Goal: Task Accomplishment & Management: Complete application form

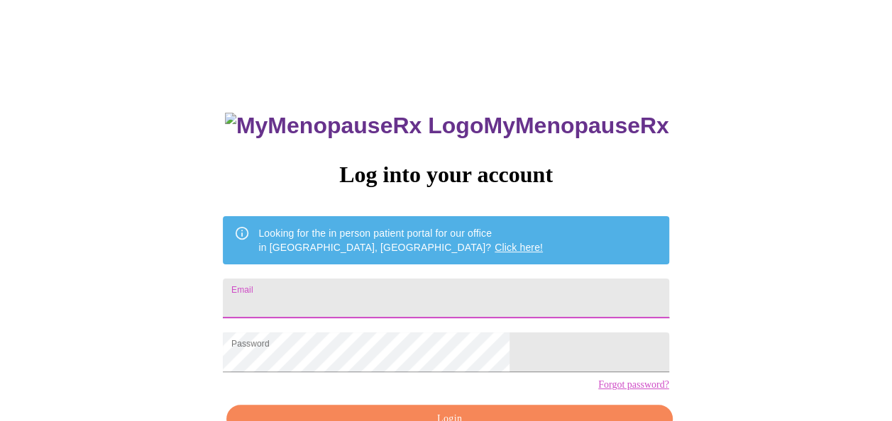
click at [372, 291] on input "Email" at bounding box center [446, 299] width 446 height 40
type input "[PERSON_NAME][EMAIL_ADDRESS][PERSON_NAME][DOMAIN_NAME]"
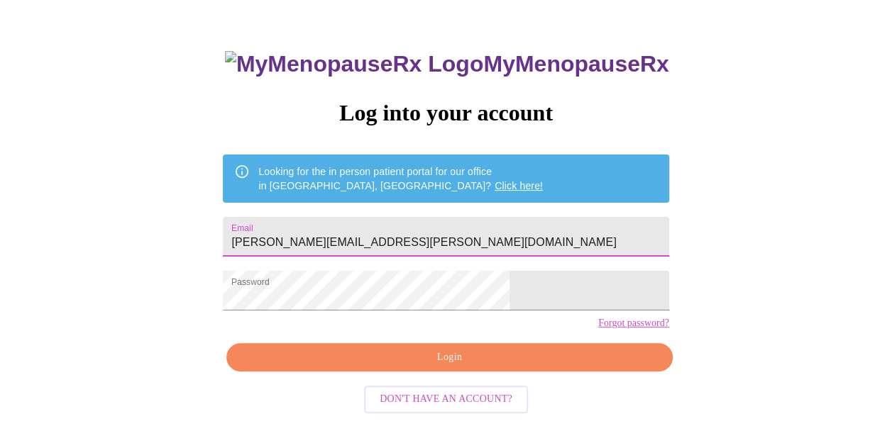
scroll to position [84, 0]
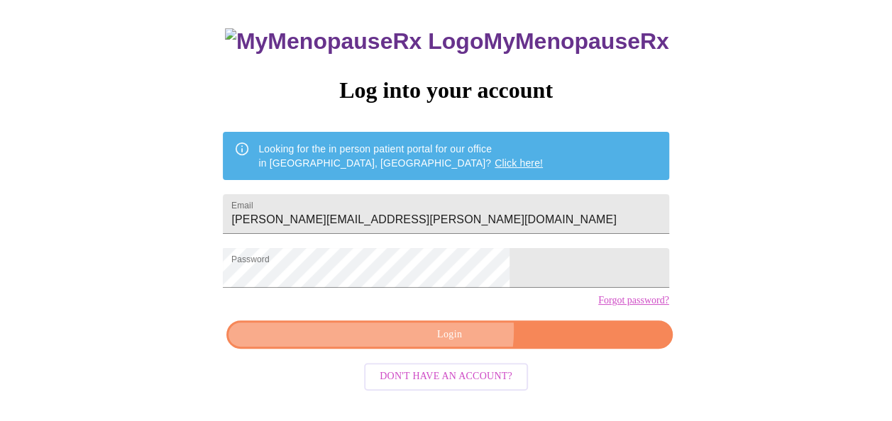
click at [446, 344] on span "Login" at bounding box center [449, 335] width 413 height 18
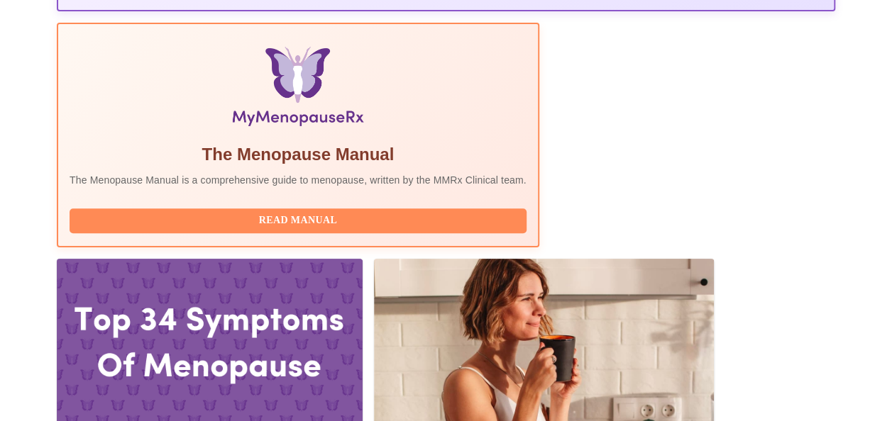
scroll to position [453, 0]
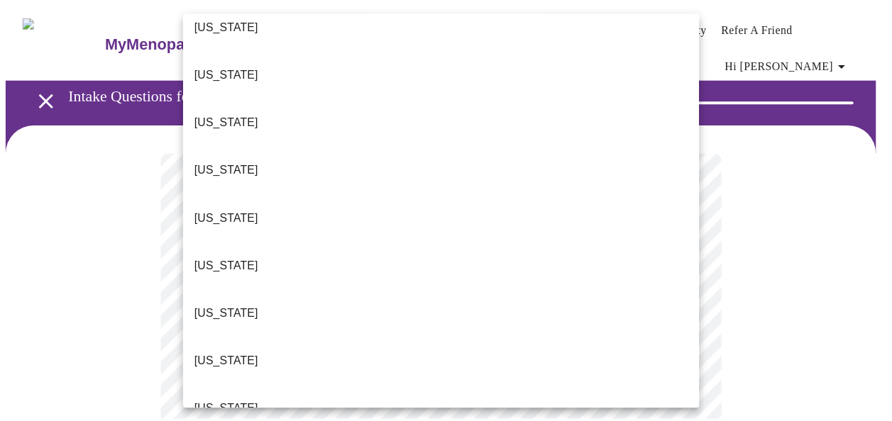
scroll to position [624, 0]
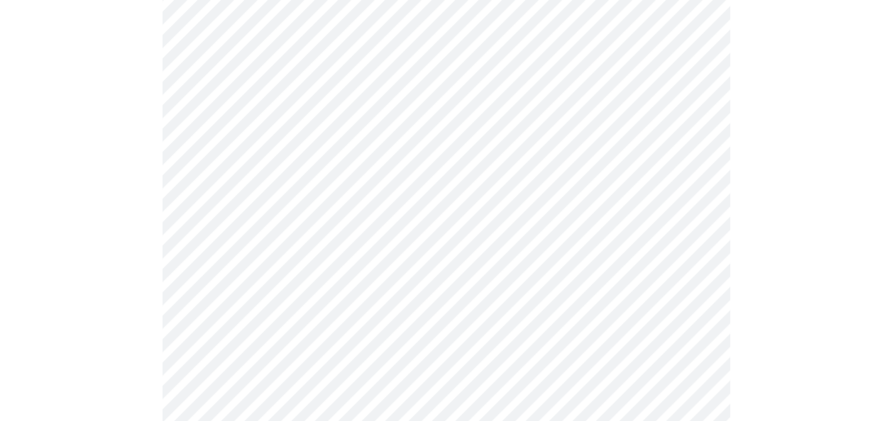
scroll to position [227, 0]
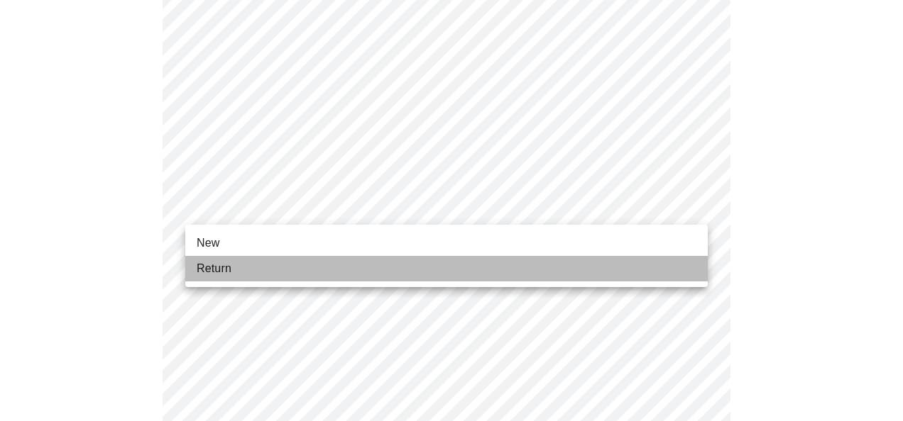
click at [287, 268] on li "Return" at bounding box center [446, 269] width 522 height 26
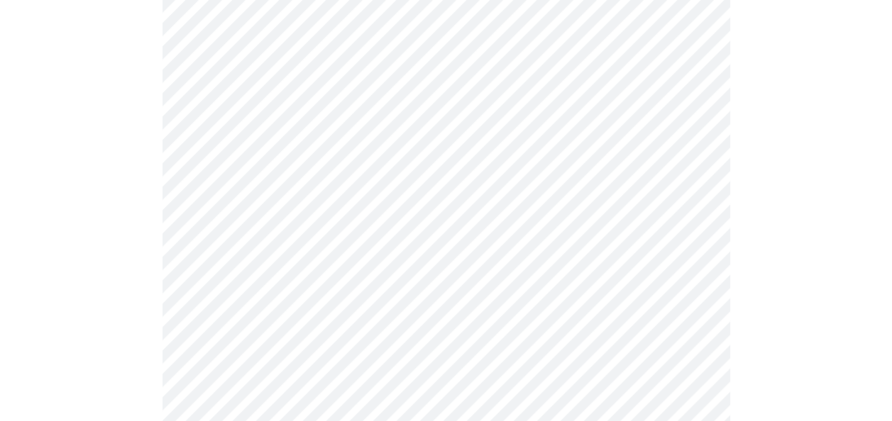
scroll to position [795, 0]
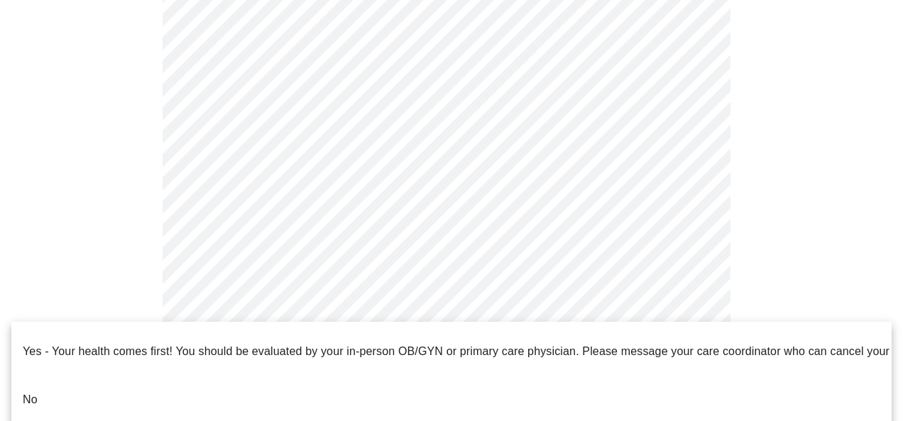
click at [32, 392] on p "No" at bounding box center [30, 400] width 15 height 17
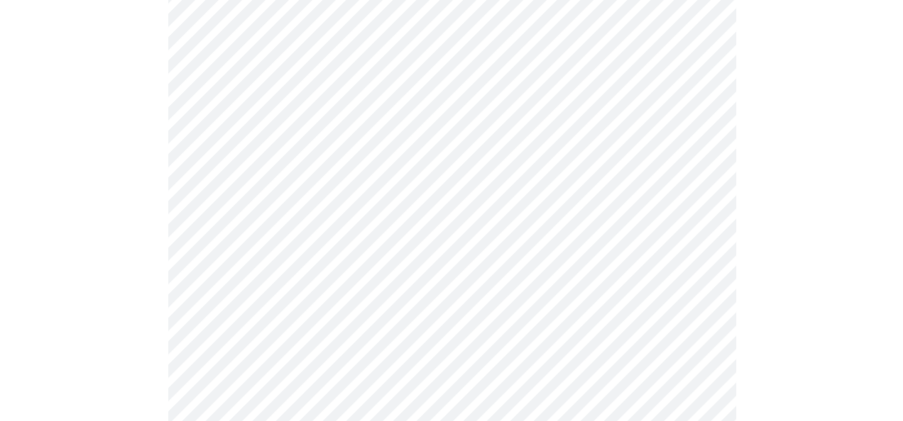
scroll to position [0, 0]
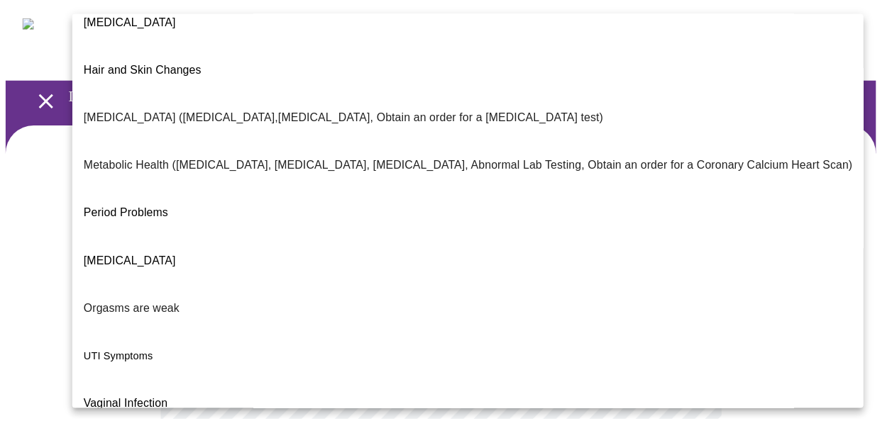
scroll to position [314, 0]
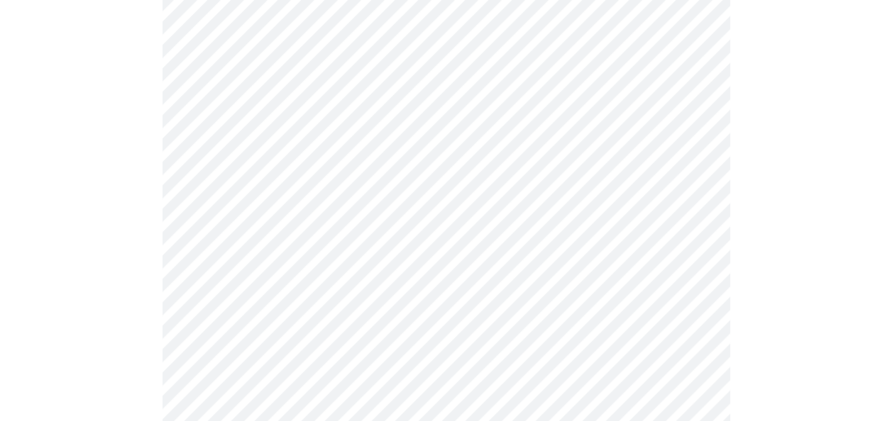
scroll to position [302, 0]
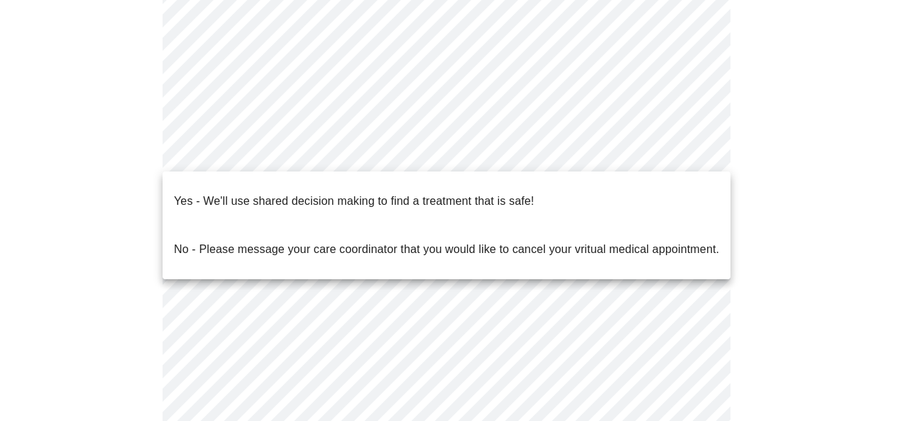
click at [698, 154] on body "MyMenopauseRx Appointments Messaging Labs Uploads Medications Community Refer a…" at bounding box center [451, 134] width 891 height 863
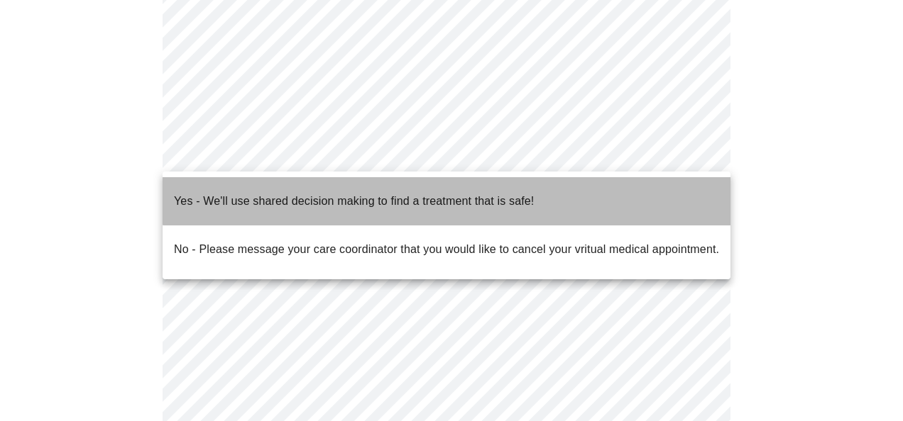
click at [514, 193] on p "Yes - We'll use shared decision making to find a treatment that is safe!" at bounding box center [354, 201] width 360 height 17
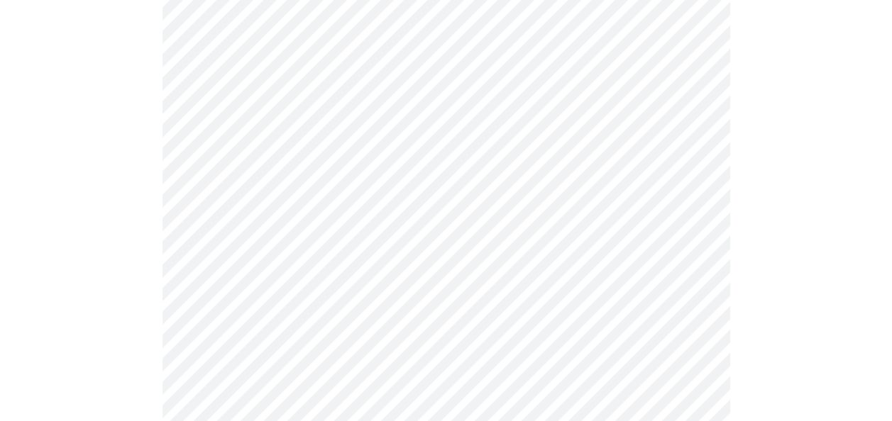
scroll to position [0, 0]
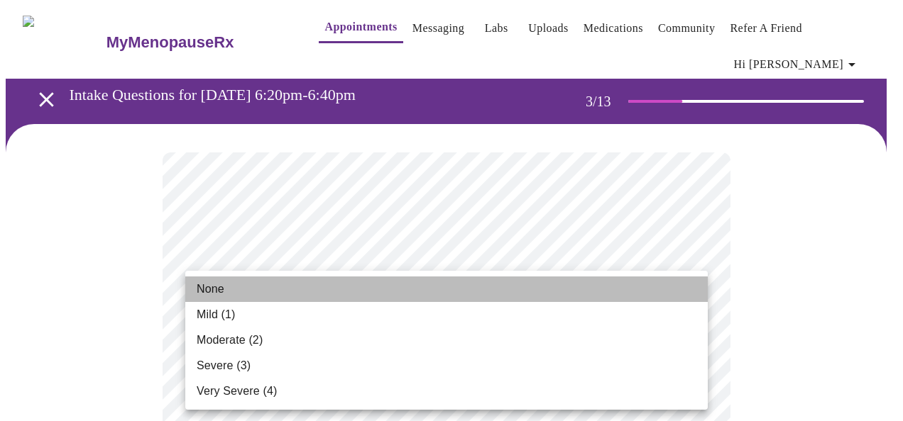
click at [605, 283] on li "None" at bounding box center [446, 290] width 522 height 26
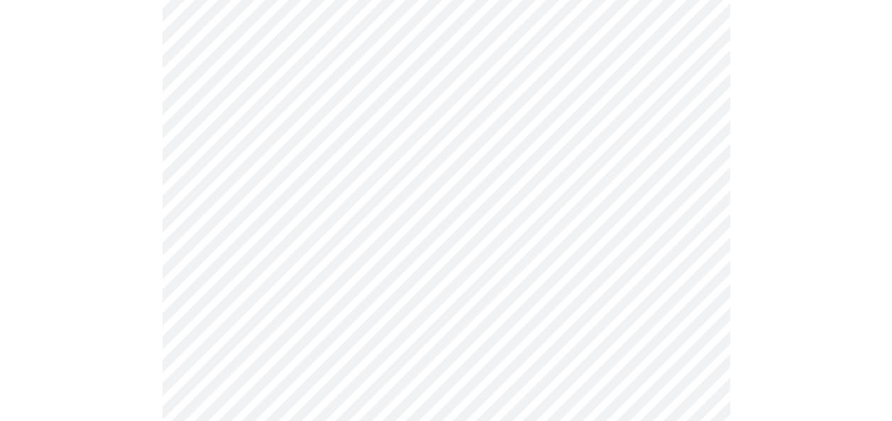
scroll to position [227, 0]
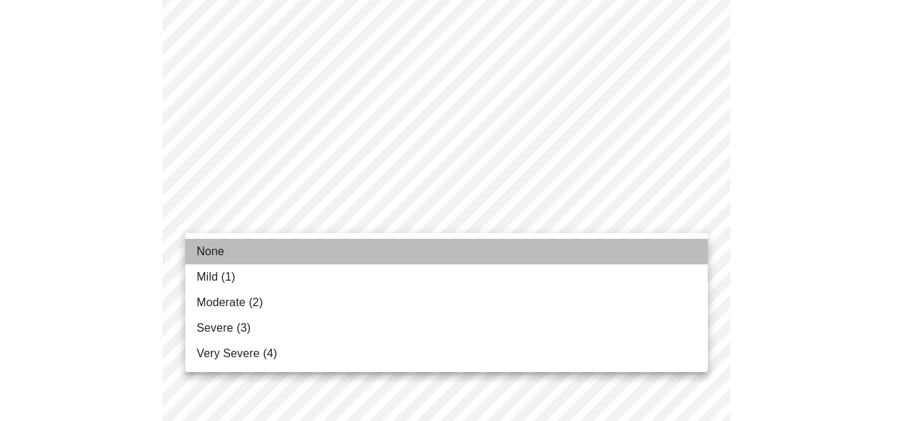
click at [477, 245] on li "None" at bounding box center [446, 252] width 522 height 26
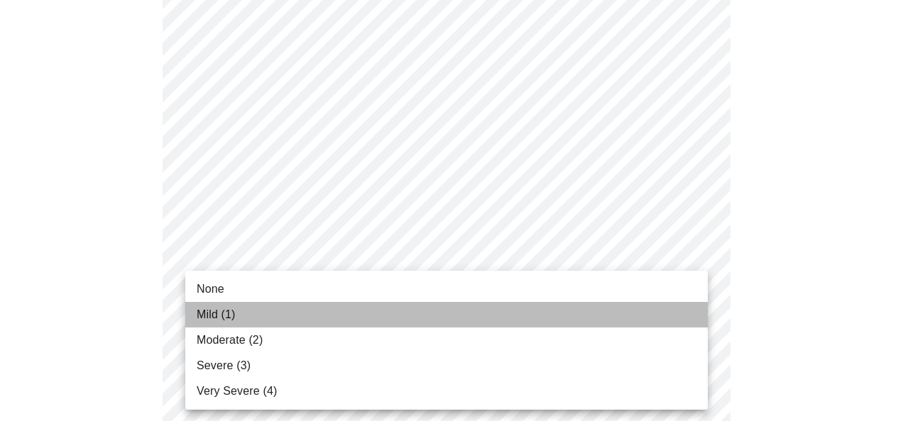
click at [486, 319] on li "Mild (1)" at bounding box center [446, 315] width 522 height 26
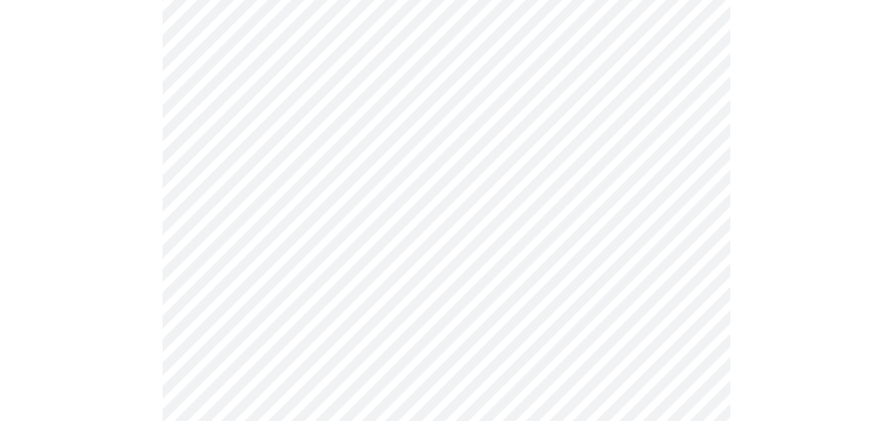
scroll to position [426, 0]
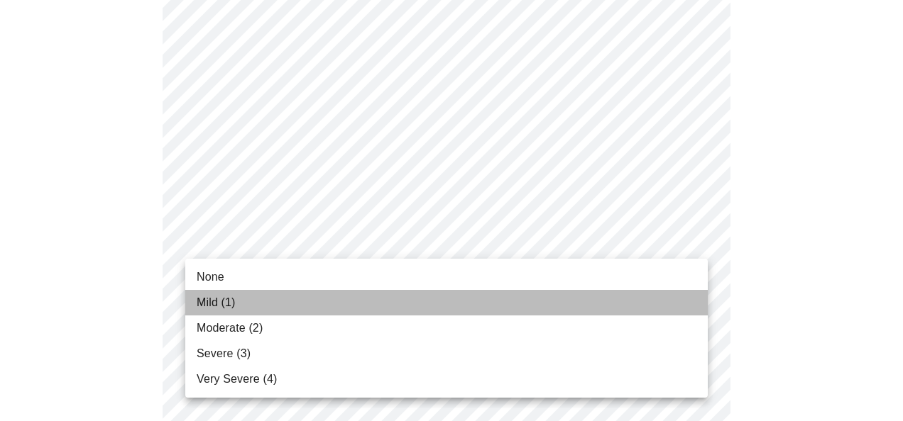
click at [465, 292] on li "Mild (1)" at bounding box center [446, 303] width 522 height 26
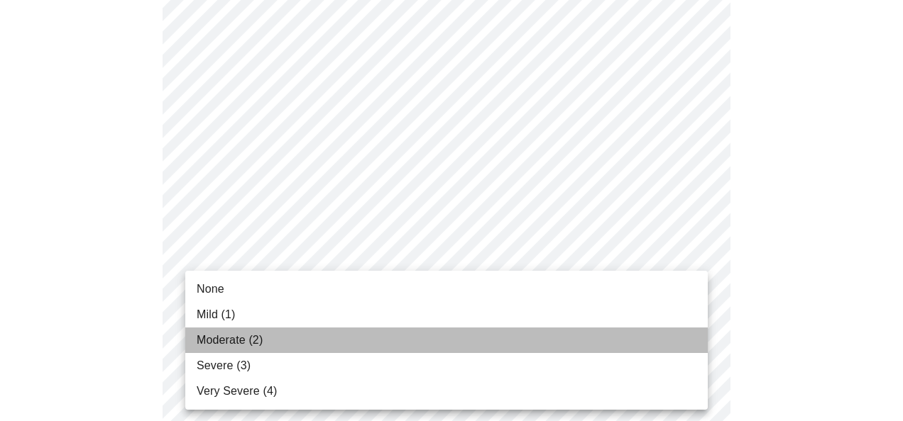
click at [453, 338] on li "Moderate (2)" at bounding box center [446, 341] width 522 height 26
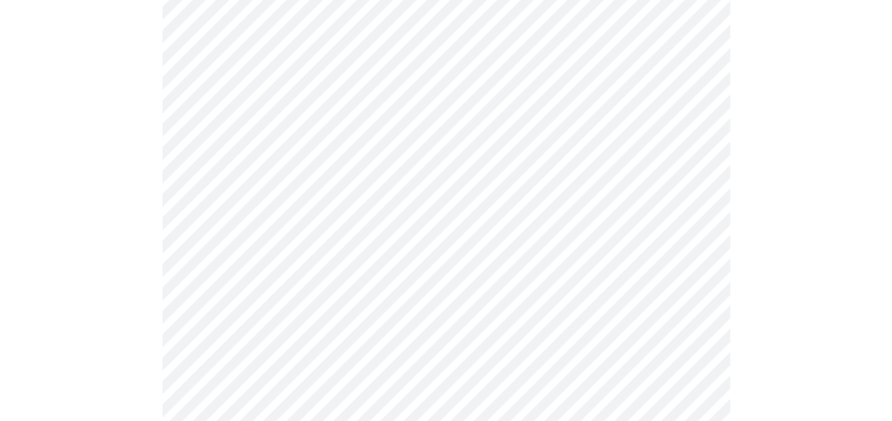
scroll to position [624, 0]
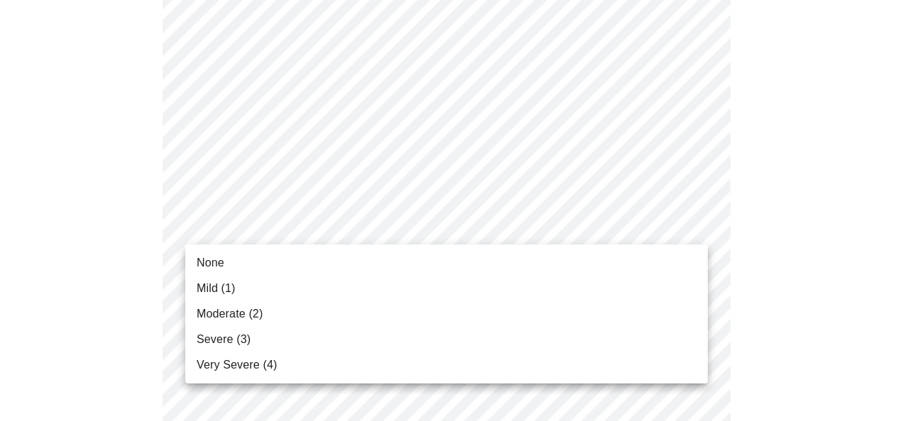
click at [693, 227] on body "MyMenopauseRx Appointments Messaging Labs Uploads Medications Community Refer a…" at bounding box center [451, 285] width 891 height 1808
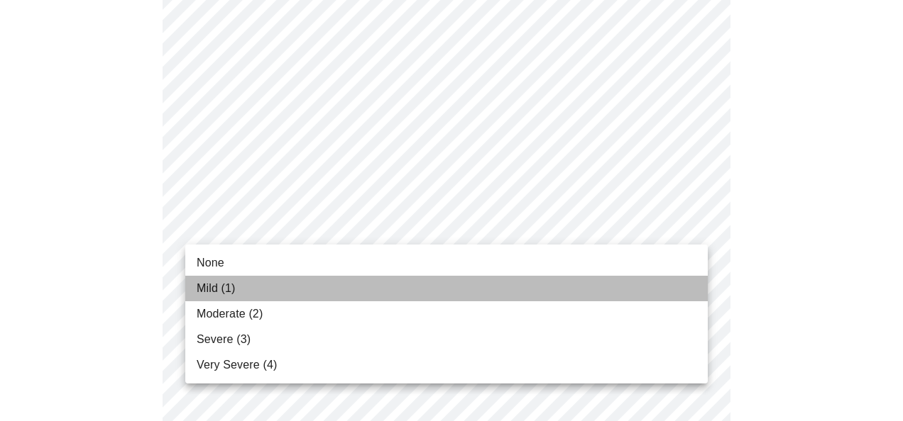
click at [465, 281] on li "Mild (1)" at bounding box center [446, 289] width 522 height 26
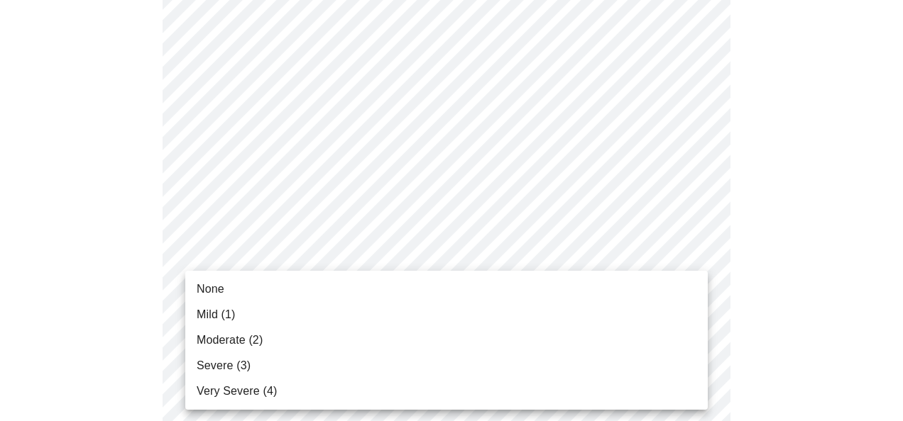
click at [690, 336] on body "MyMenopauseRx Appointments Messaging Labs Uploads Medications Community Refer a…" at bounding box center [451, 275] width 891 height 1788
click at [778, 324] on div at bounding box center [451, 210] width 903 height 421
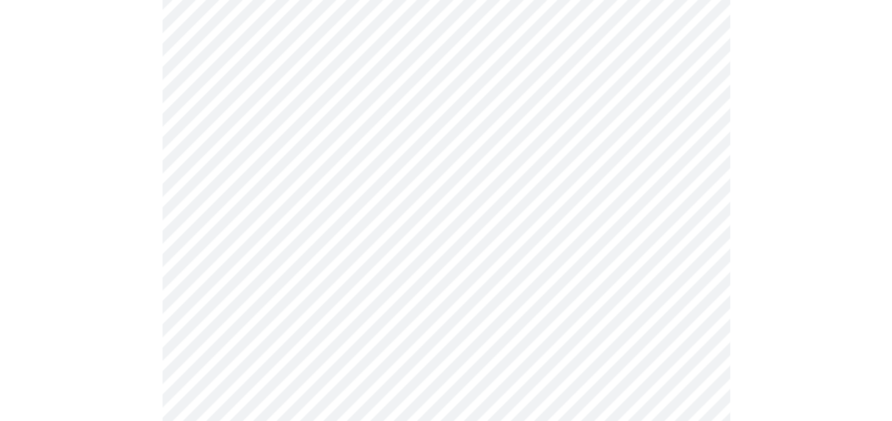
click at [778, 324] on div at bounding box center [446, 334] width 881 height 1669
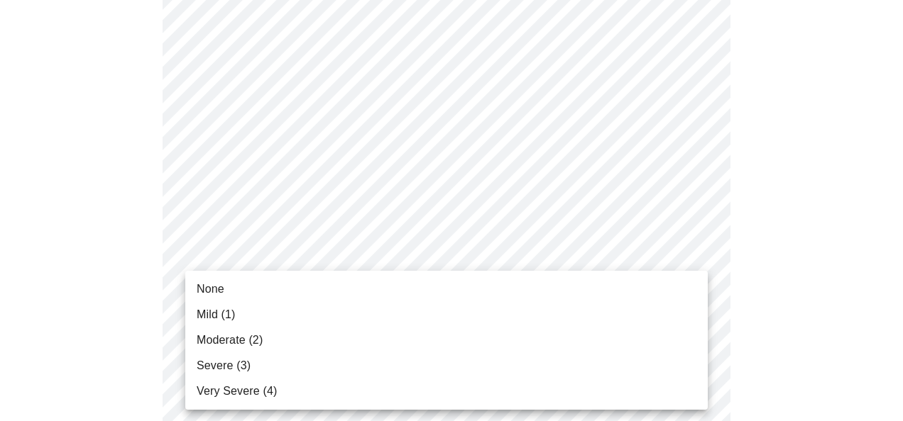
click at [694, 338] on body "MyMenopauseRx Appointments Messaging Labs Uploads Medications Community Refer a…" at bounding box center [451, 275] width 891 height 1788
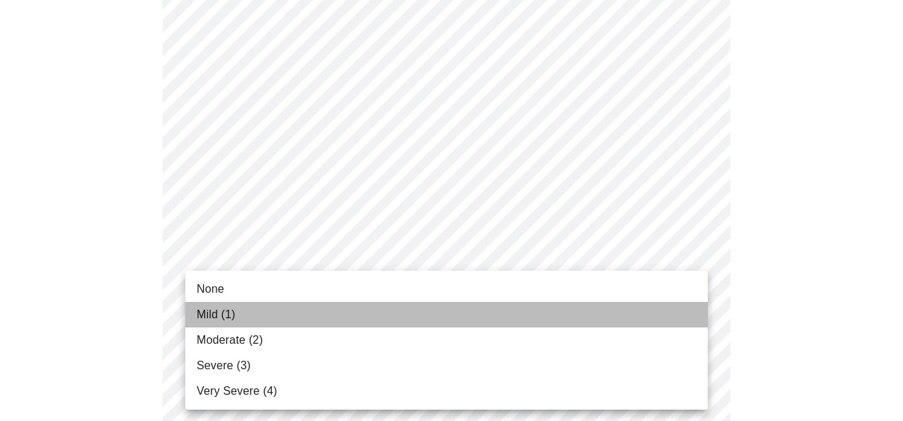
click at [358, 307] on li "Mild (1)" at bounding box center [446, 315] width 522 height 26
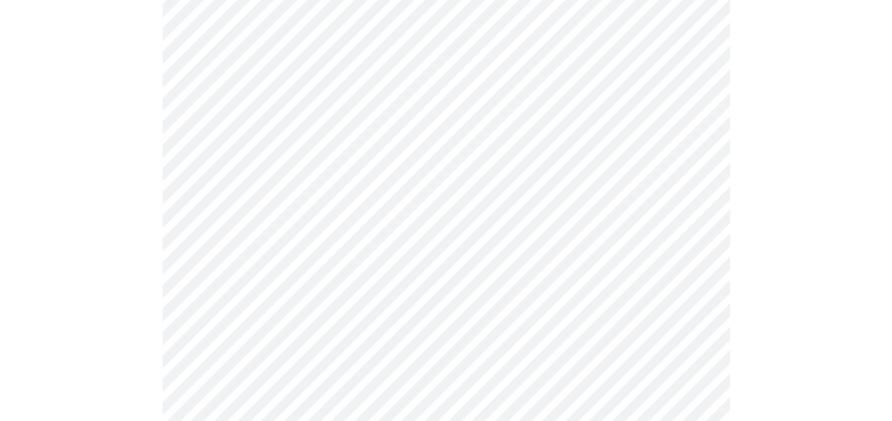
scroll to position [851, 0]
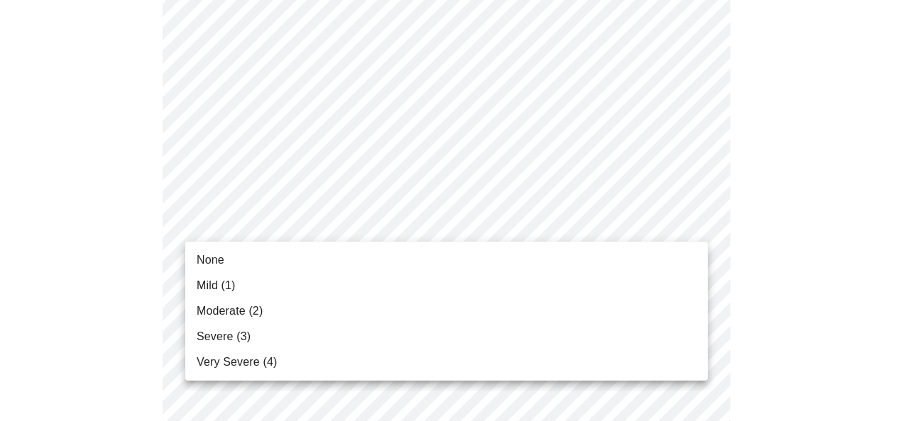
click at [697, 220] on body "MyMenopauseRx Appointments Messaging Labs Uploads Medications Community Refer a…" at bounding box center [451, 38] width 891 height 1768
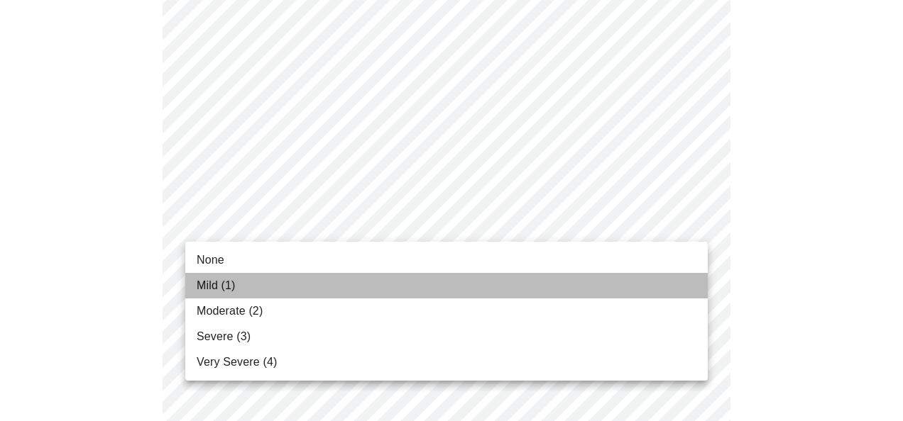
click at [463, 291] on li "Mild (1)" at bounding box center [446, 286] width 522 height 26
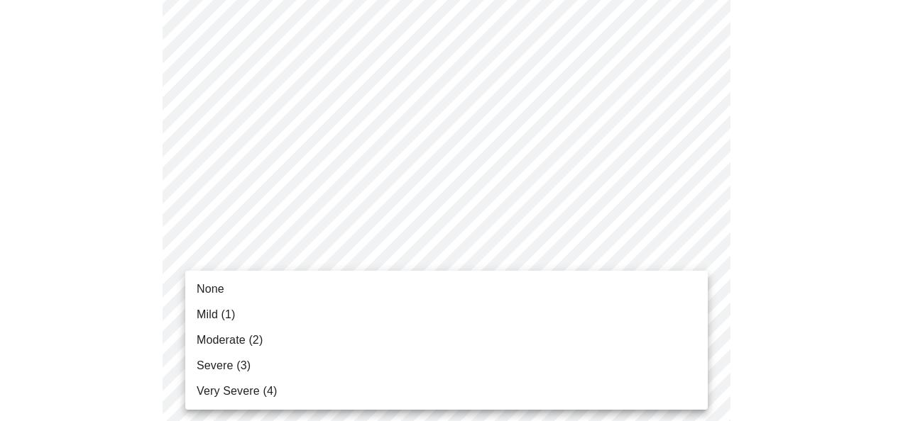
click at [692, 335] on body "MyMenopauseRx Appointments Messaging Labs Uploads Medications Community Refer a…" at bounding box center [451, 28] width 891 height 1748
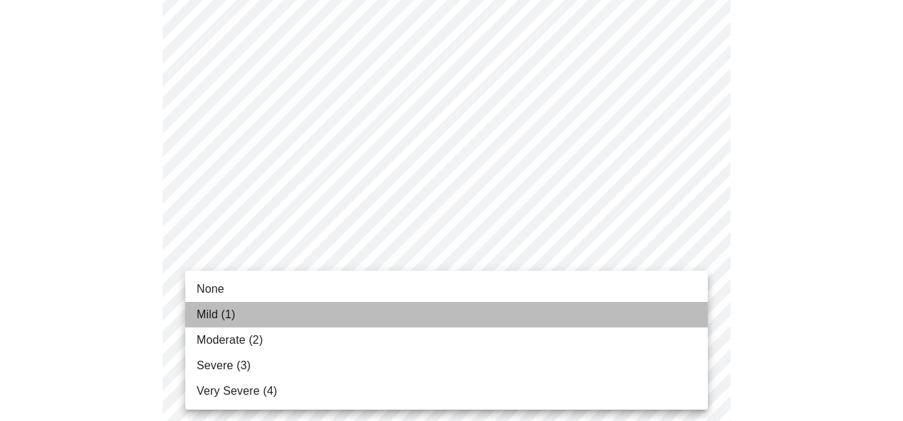
click at [412, 325] on li "Mild (1)" at bounding box center [446, 315] width 522 height 26
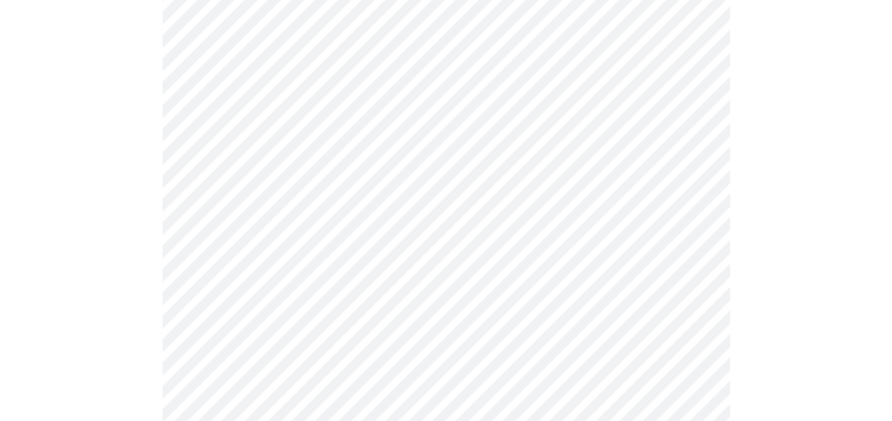
scroll to position [1078, 0]
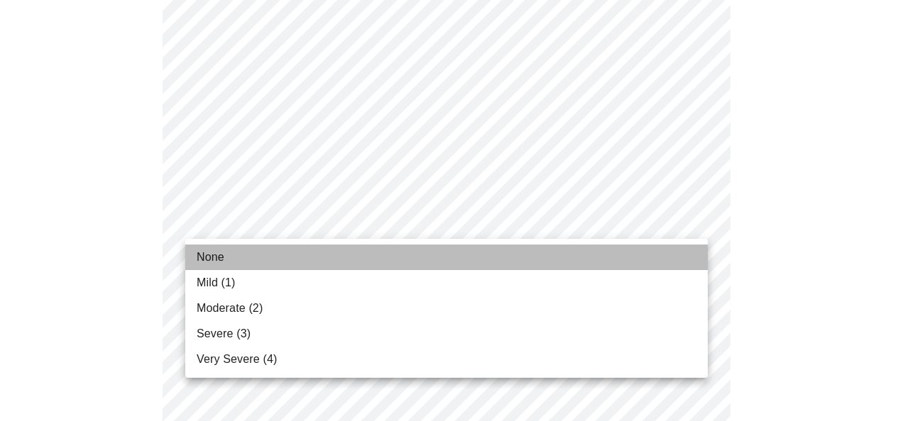
click at [426, 261] on li "None" at bounding box center [446, 258] width 522 height 26
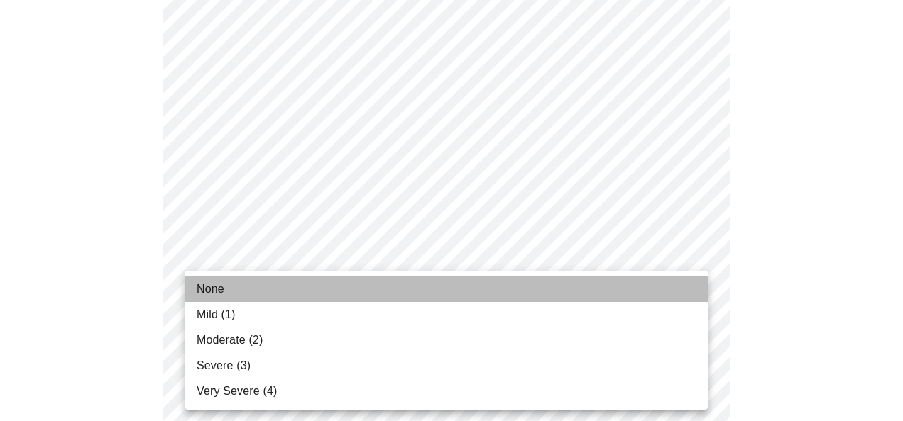
click at [526, 289] on li "None" at bounding box center [446, 290] width 522 height 26
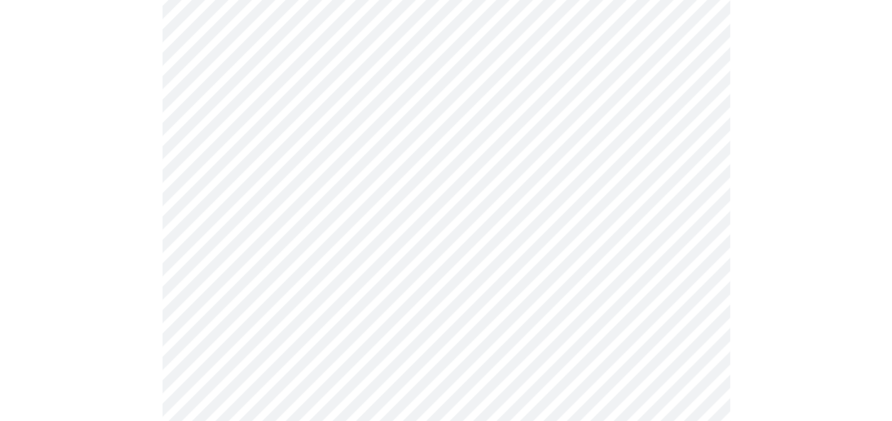
scroll to position [624, 0]
click at [694, 260] on body "MyMenopauseRx Appointments Messaging Labs Uploads Medications Community Refer a…" at bounding box center [451, 90] width 891 height 1418
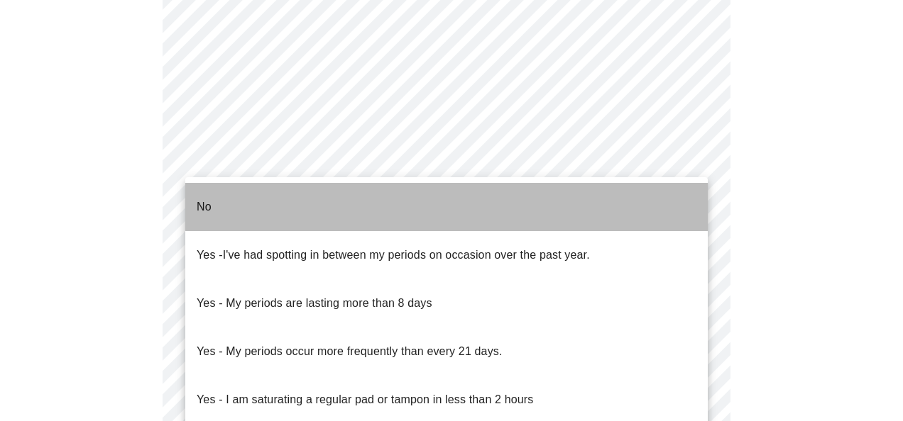
click at [513, 200] on li "No" at bounding box center [446, 207] width 522 height 48
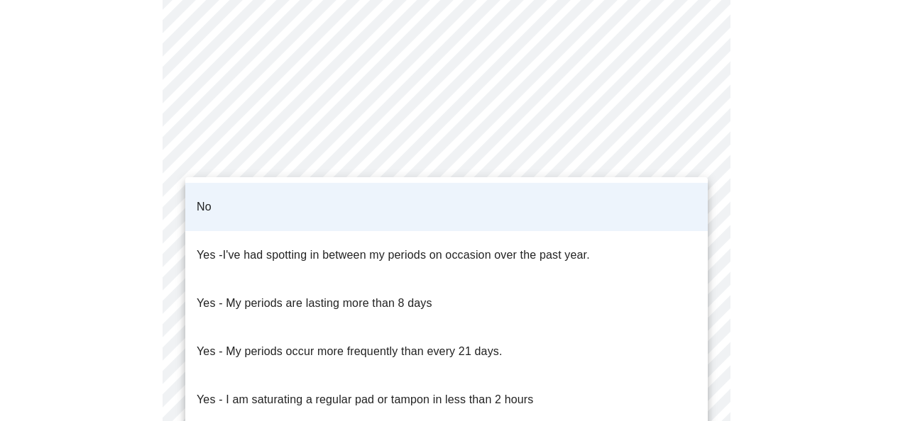
click at [693, 260] on body "MyMenopauseRx Appointments Messaging Labs Uploads Medications Community Refer a…" at bounding box center [451, 86] width 891 height 1411
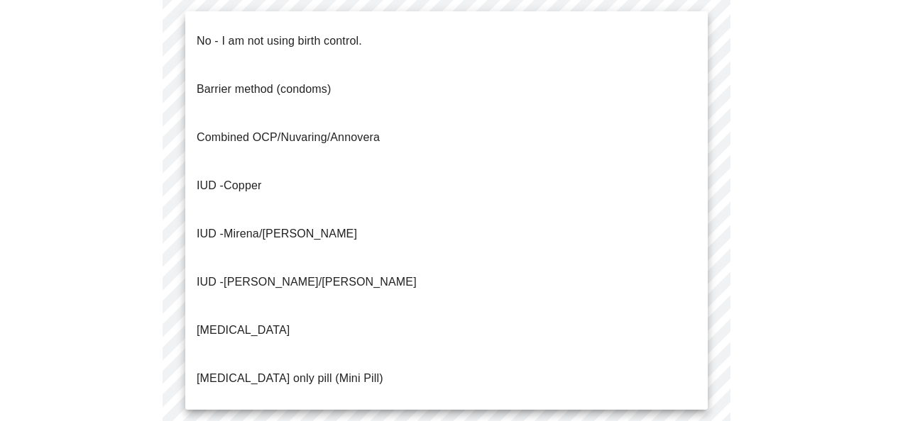
click at [694, 362] on body "MyMenopauseRx Appointments Messaging Labs Uploads Medications Community Refer a…" at bounding box center [451, 86] width 891 height 1411
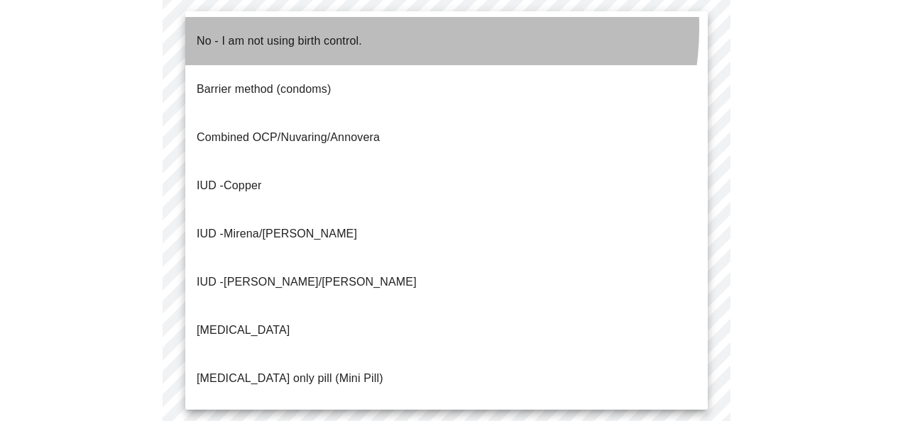
click at [416, 28] on li "No - I am not using birth control." at bounding box center [446, 41] width 522 height 48
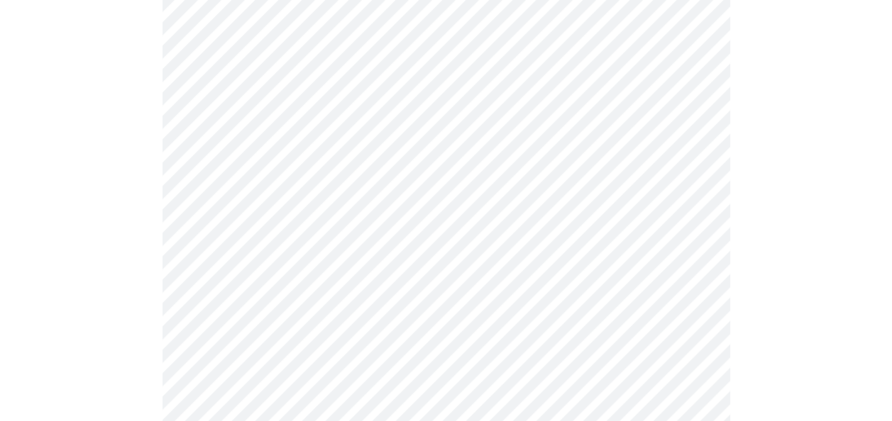
scroll to position [908, 0]
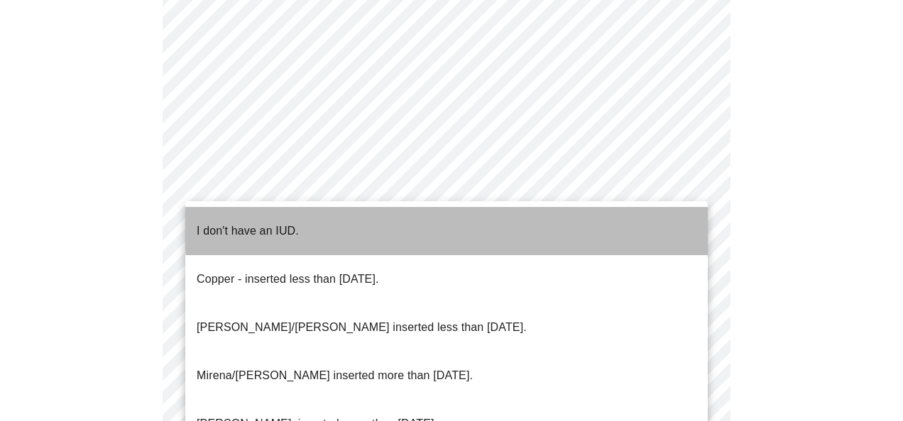
click at [487, 221] on li "I don't have an IUD." at bounding box center [446, 231] width 522 height 48
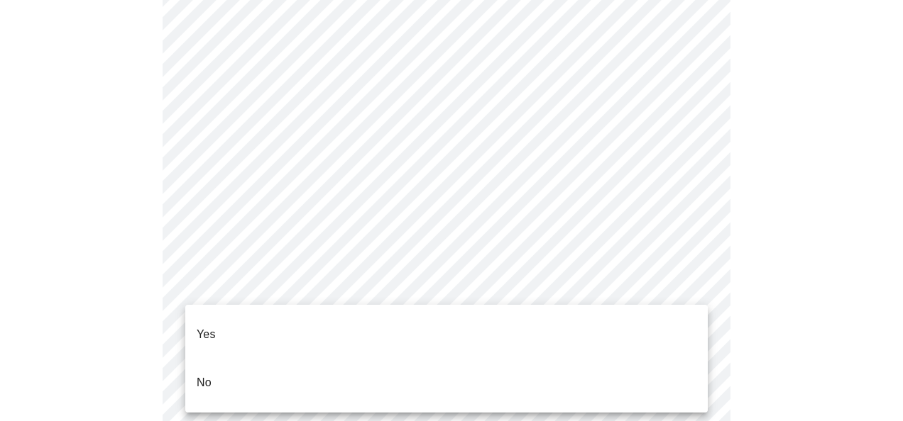
click at [616, 314] on li "Yes" at bounding box center [446, 335] width 522 height 48
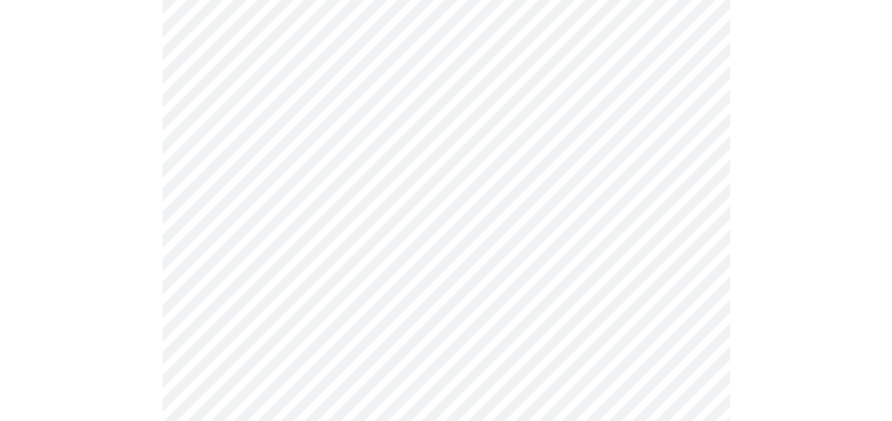
scroll to position [170, 0]
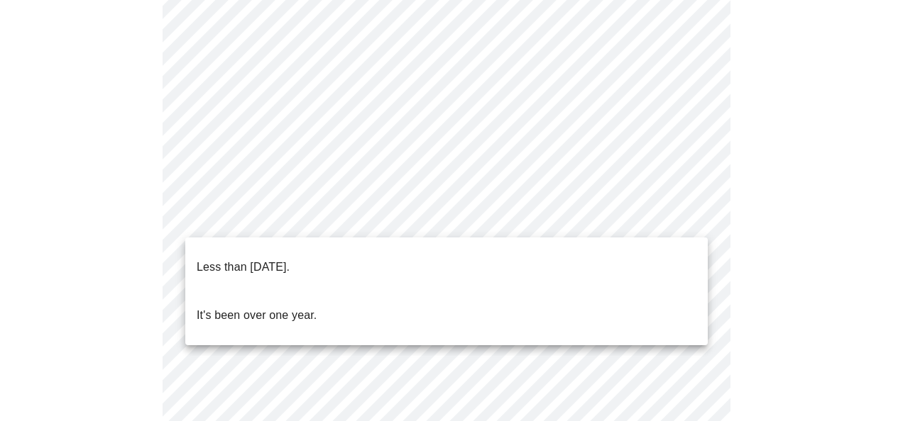
click at [690, 216] on body "MyMenopauseRx Appointments Messaging Labs Uploads Medications Community Refer a…" at bounding box center [451, 373] width 891 height 1077
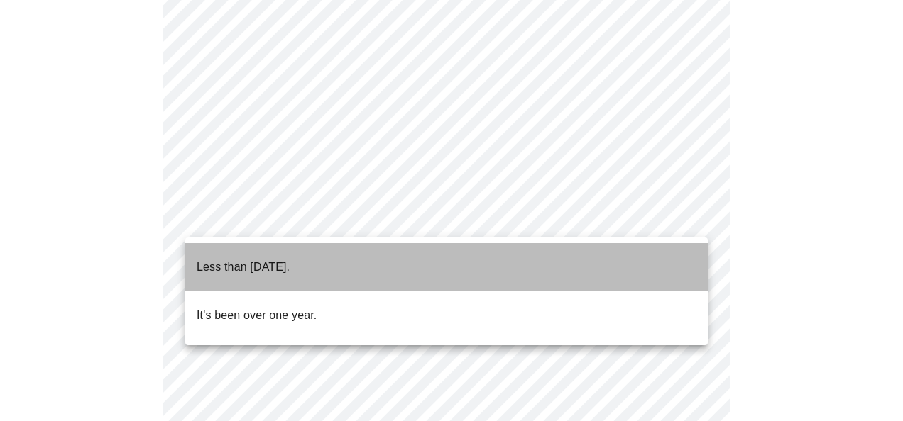
click at [549, 262] on li "Less than [DATE]." at bounding box center [446, 267] width 522 height 48
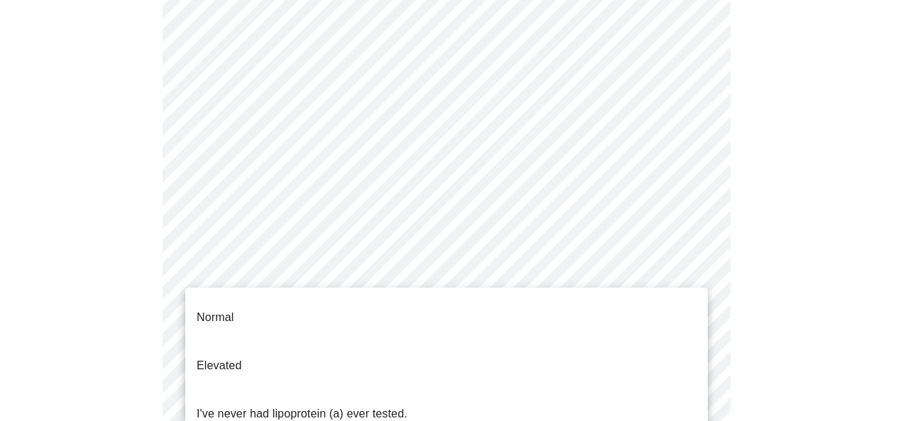
click at [693, 337] on body "MyMenopauseRx Appointments Messaging Labs Uploads Medications Community Refer a…" at bounding box center [451, 369] width 891 height 1069
click at [830, 308] on div at bounding box center [451, 210] width 903 height 421
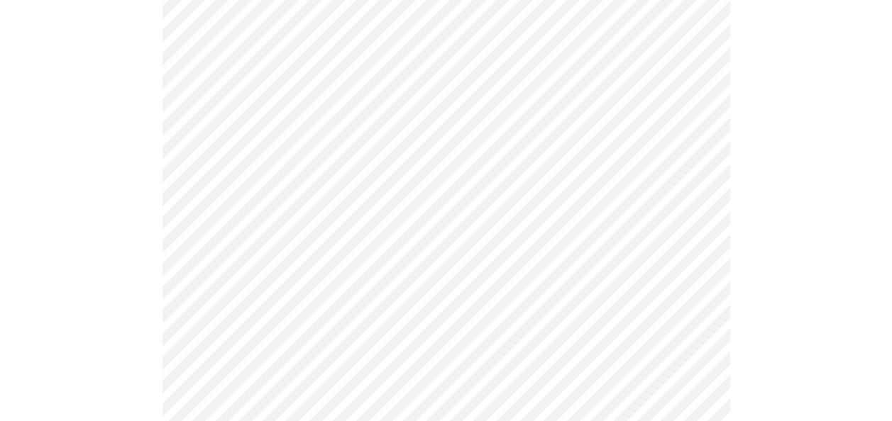
click at [830, 308] on div at bounding box center [446, 429] width 881 height 950
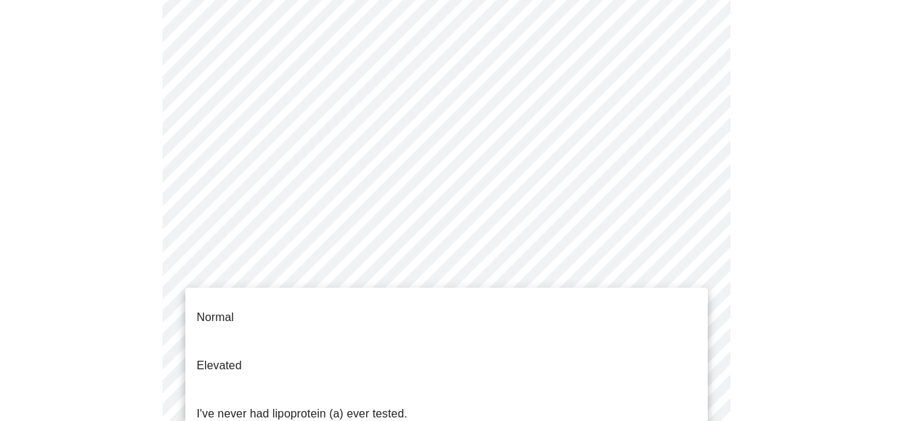
click at [695, 341] on body "MyMenopauseRx Appointments Messaging Labs Uploads Medications Community Refer a…" at bounding box center [451, 369] width 891 height 1069
click at [523, 358] on li "Elevated" at bounding box center [446, 366] width 522 height 48
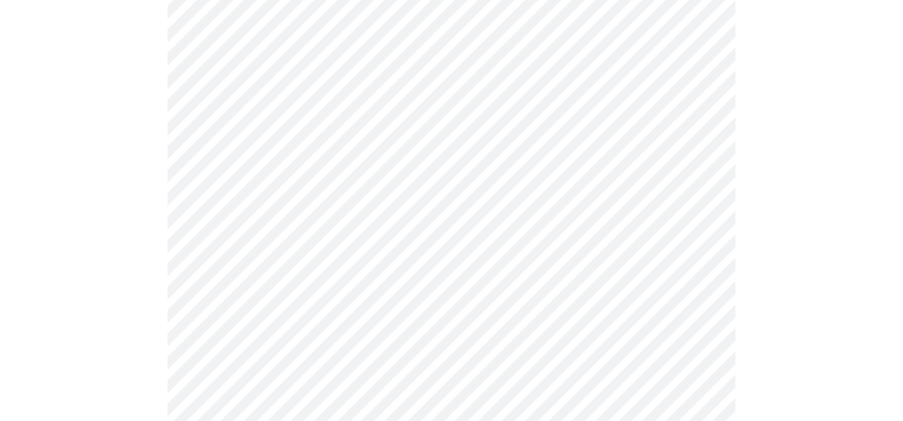
click at [293, 267] on body "MyMenopauseRx Appointments Messaging Labs Uploads Medications Community Refer a…" at bounding box center [451, 213] width 891 height 757
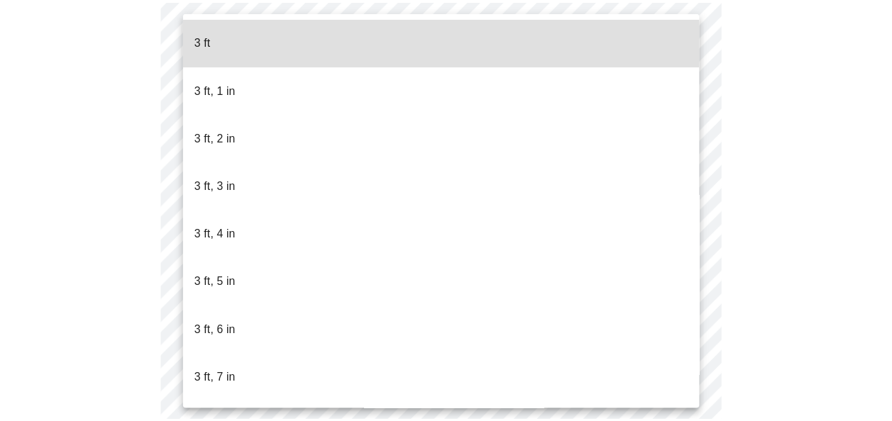
scroll to position [710, 0]
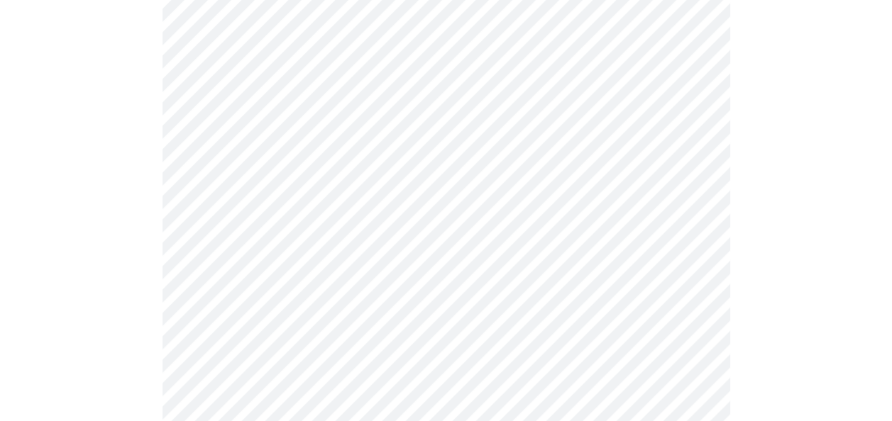
scroll to position [3751, 0]
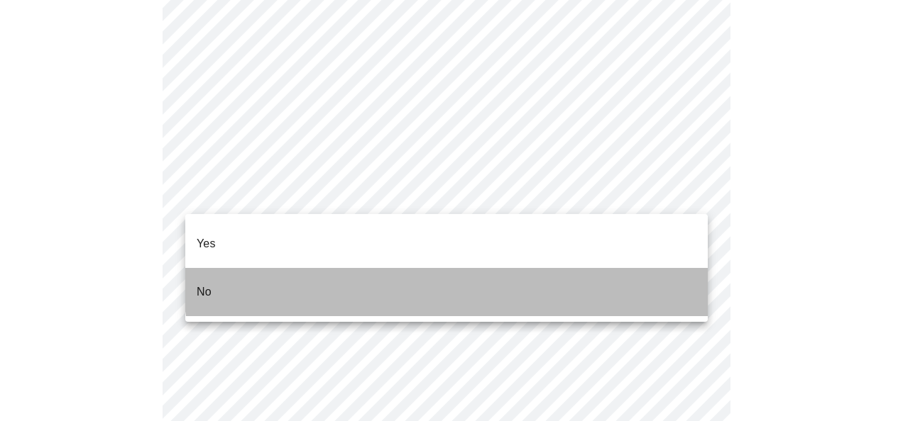
click at [449, 268] on li "No" at bounding box center [446, 292] width 522 height 48
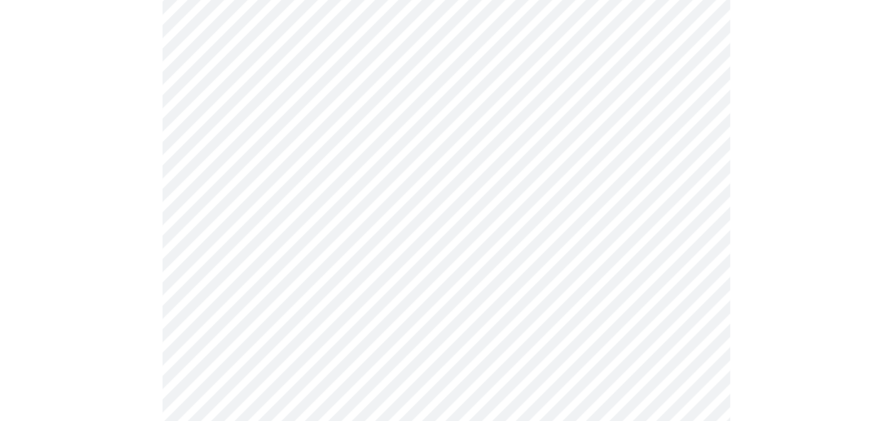
scroll to position [771, 0]
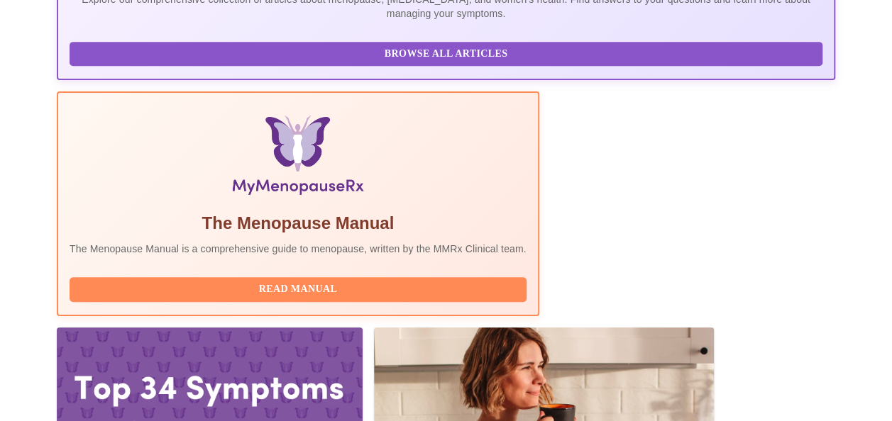
scroll to position [380, 0]
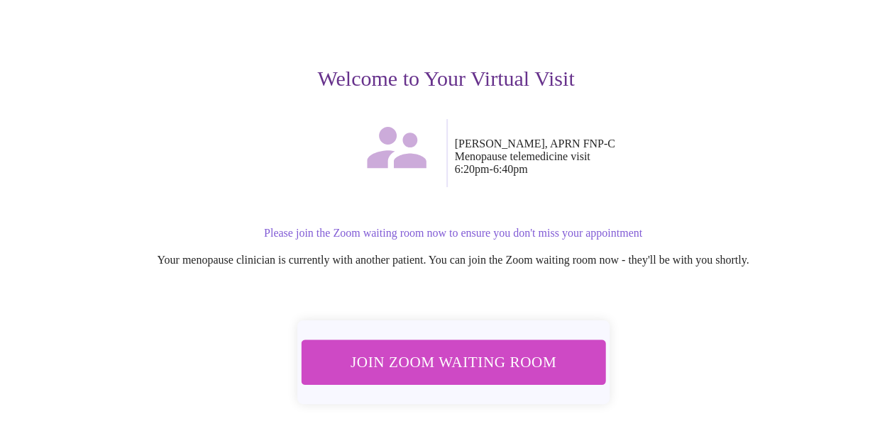
scroll to position [188, 0]
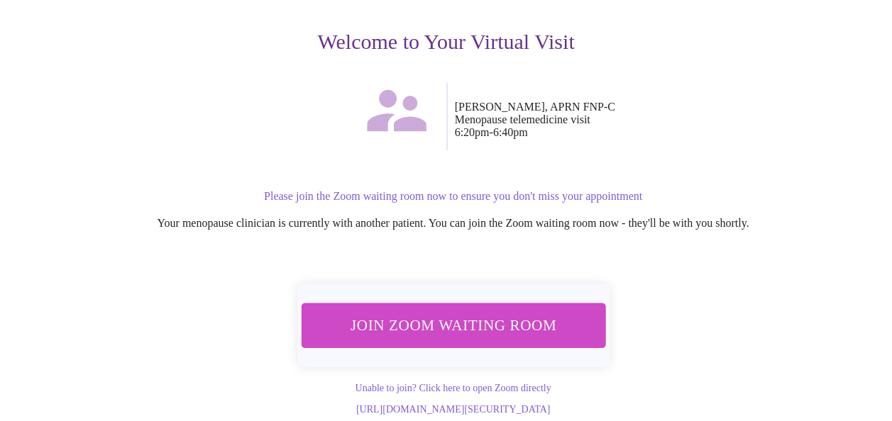
click at [510, 312] on span "Join Zoom Waiting Room" at bounding box center [452, 325] width 267 height 26
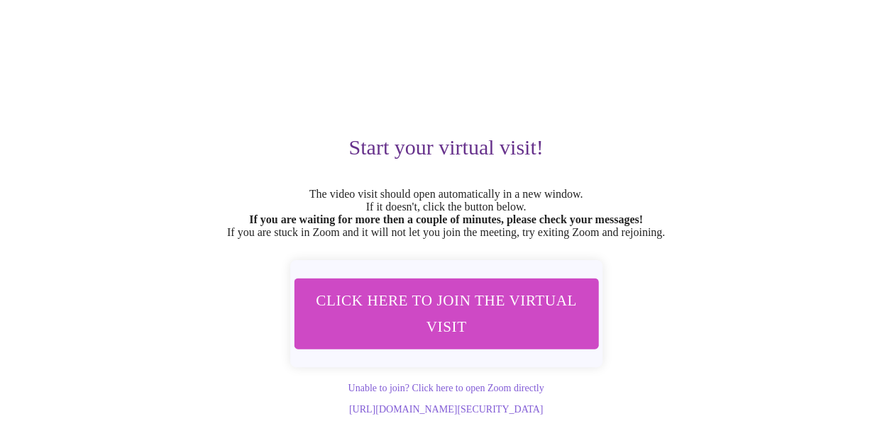
scroll to position [101, 0]
